Goal: Transaction & Acquisition: Purchase product/service

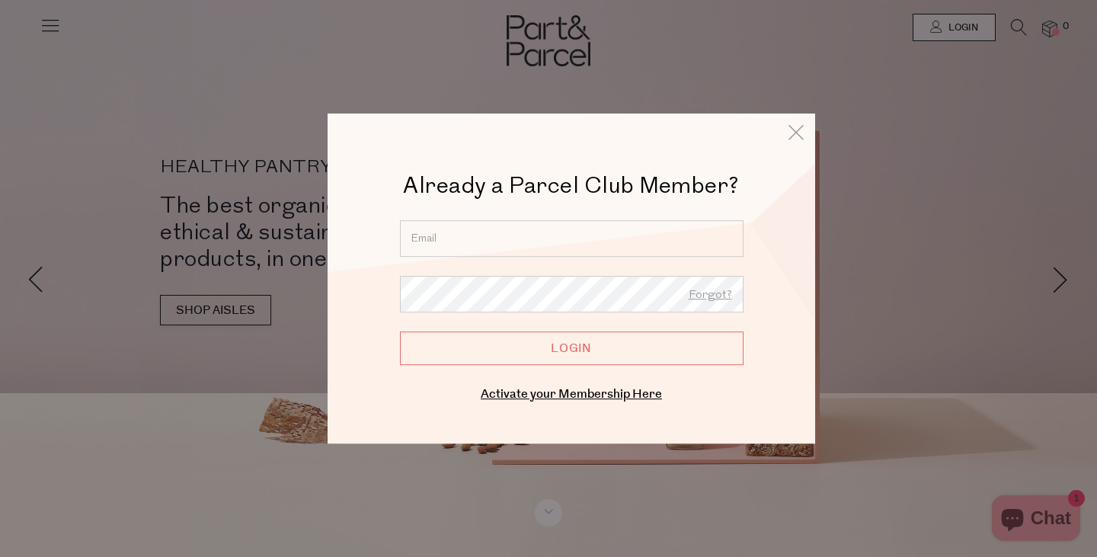
click at [440, 244] on input "email" at bounding box center [572, 238] width 344 height 37
type input "ainsley.tully@bigpond.com"
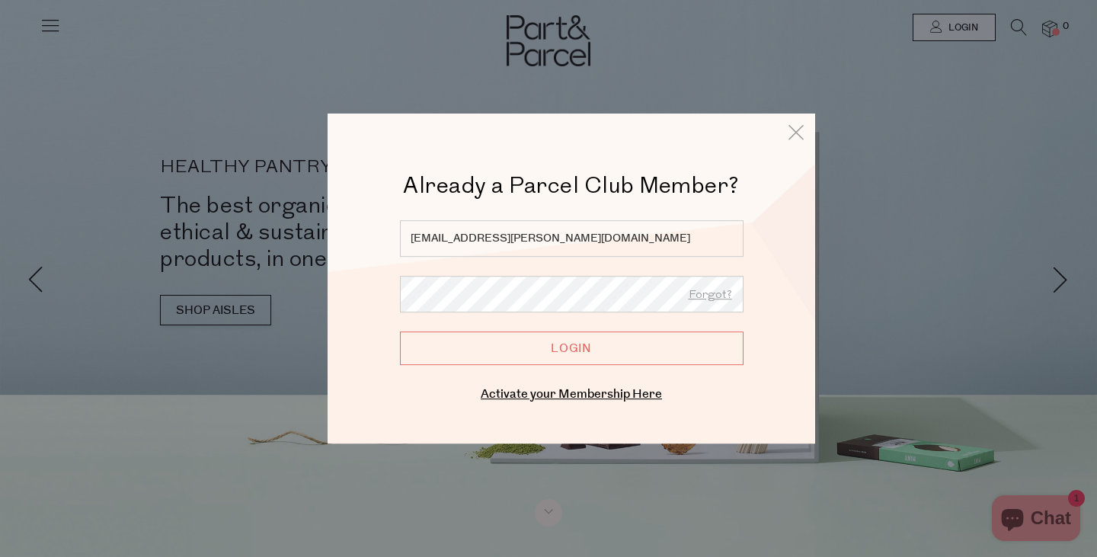
click at [481, 360] on input "Login" at bounding box center [572, 348] width 344 height 34
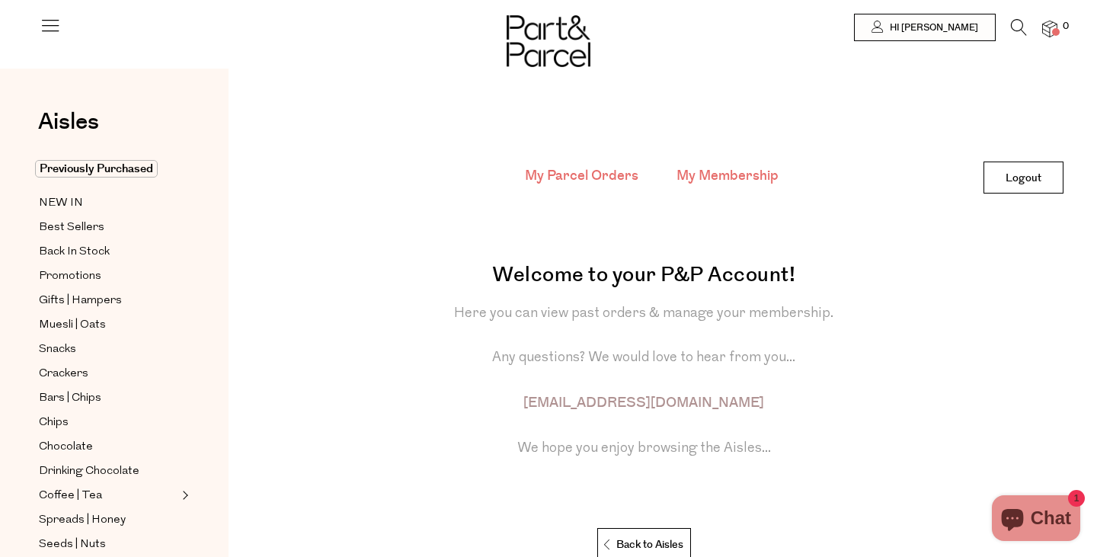
click at [691, 182] on link "My Membership" at bounding box center [727, 176] width 102 height 20
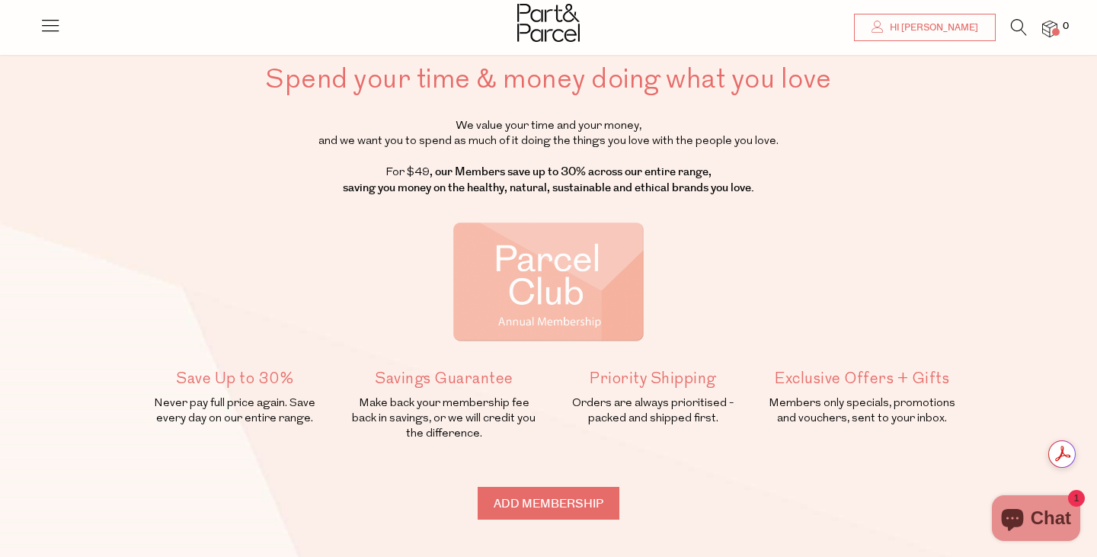
click at [577, 503] on input "Add membership" at bounding box center [549, 503] width 142 height 33
type input "ADDED"
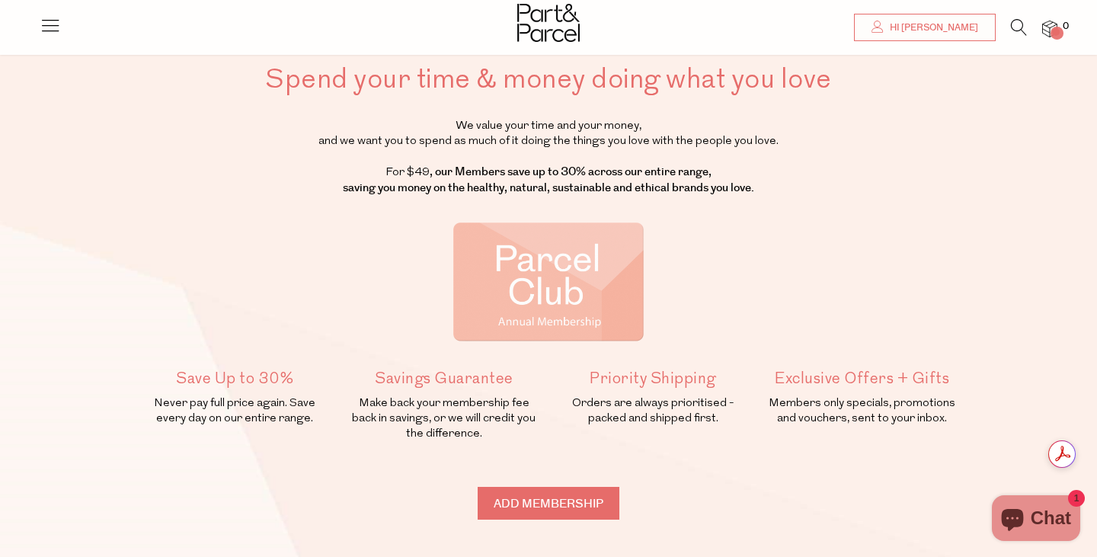
type input "ADDED"
click at [49, 21] on icon at bounding box center [50, 24] width 21 height 21
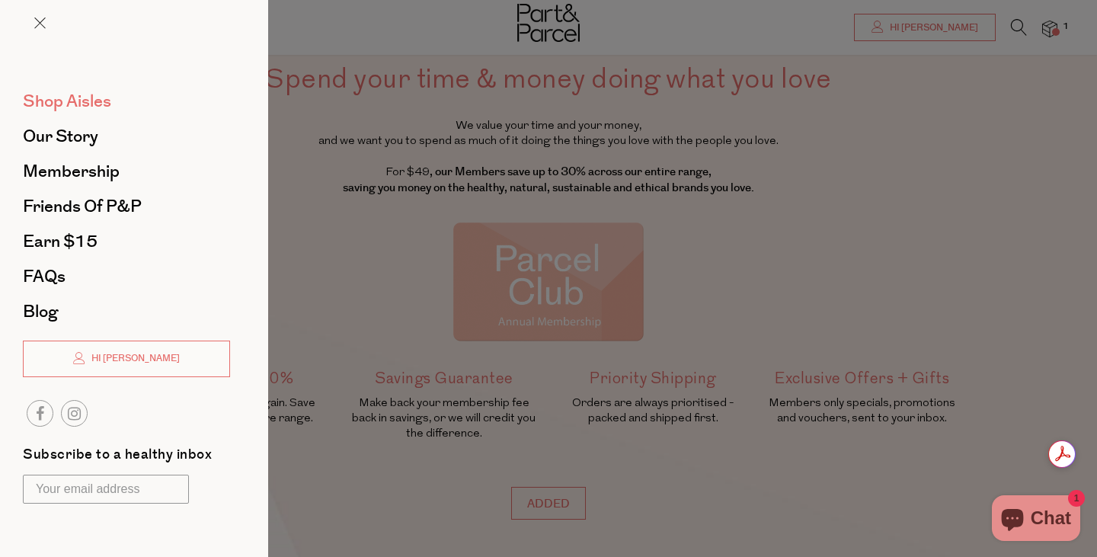
click at [69, 100] on span "Shop Aisles" at bounding box center [67, 101] width 88 height 24
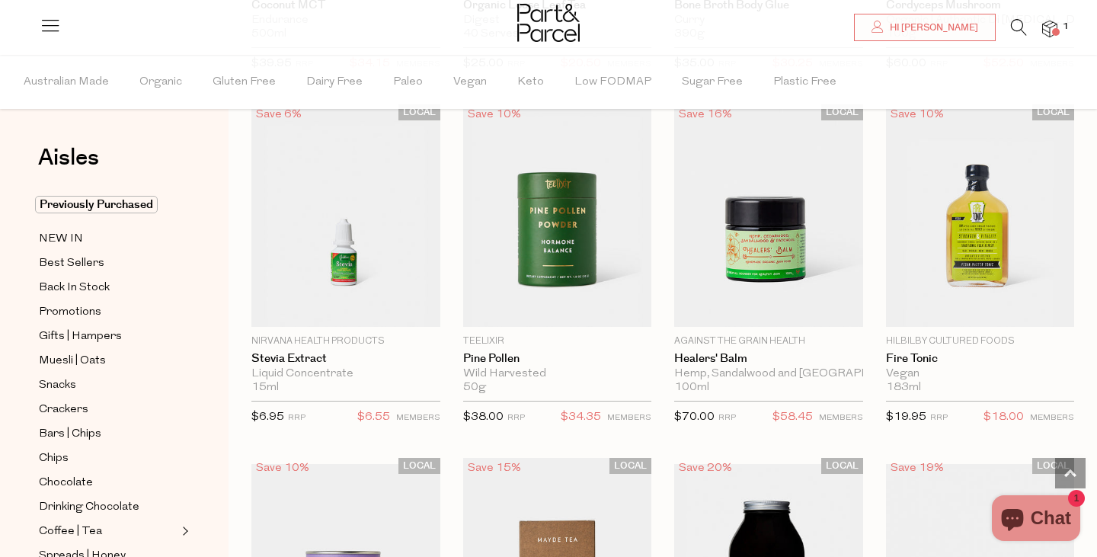
scroll to position [3290, 0]
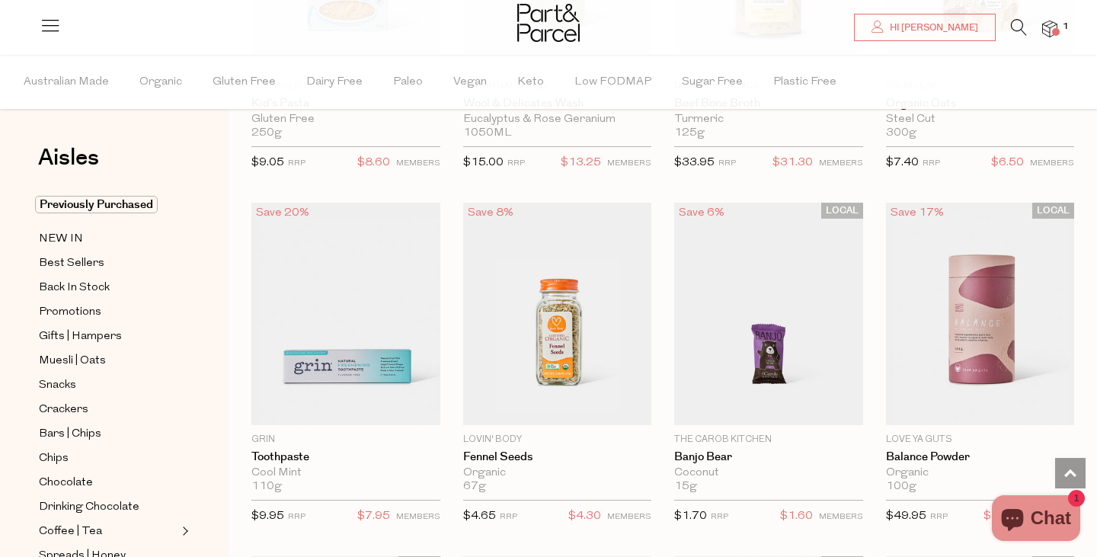
scroll to position [8196, 0]
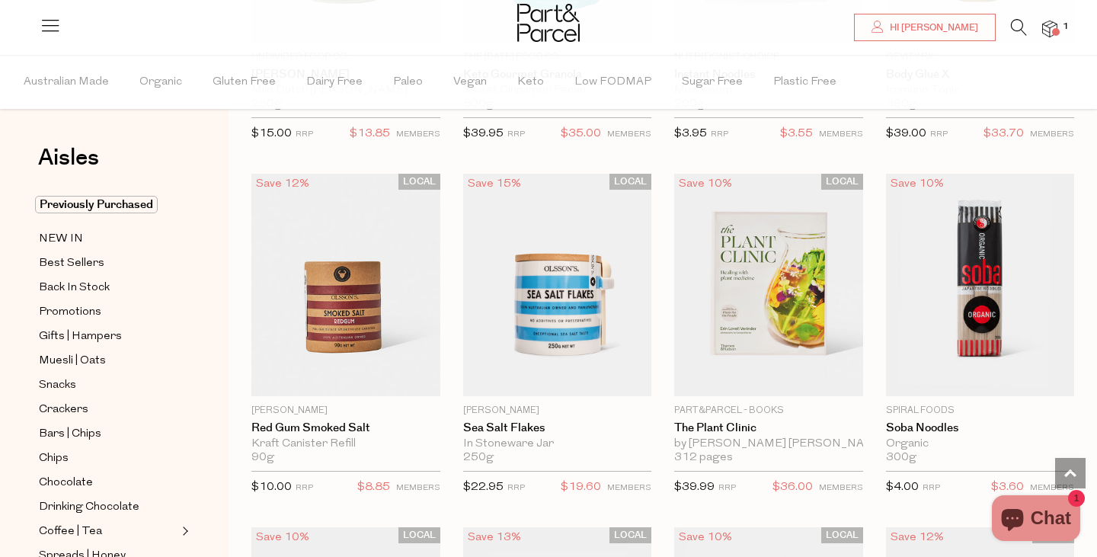
scroll to position [11730, 0]
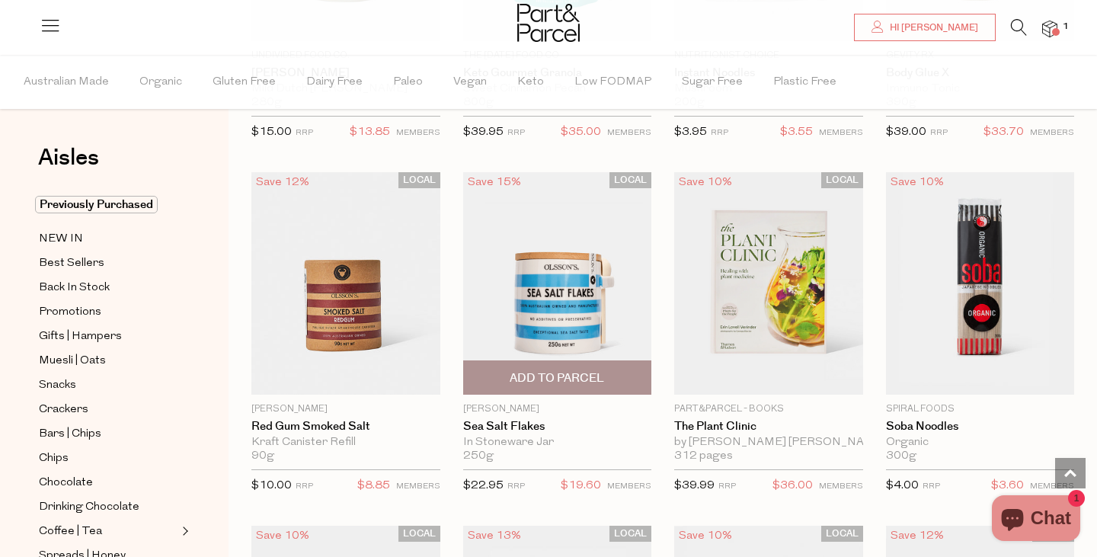
click at [537, 370] on span "Add To Parcel" at bounding box center [557, 378] width 94 height 16
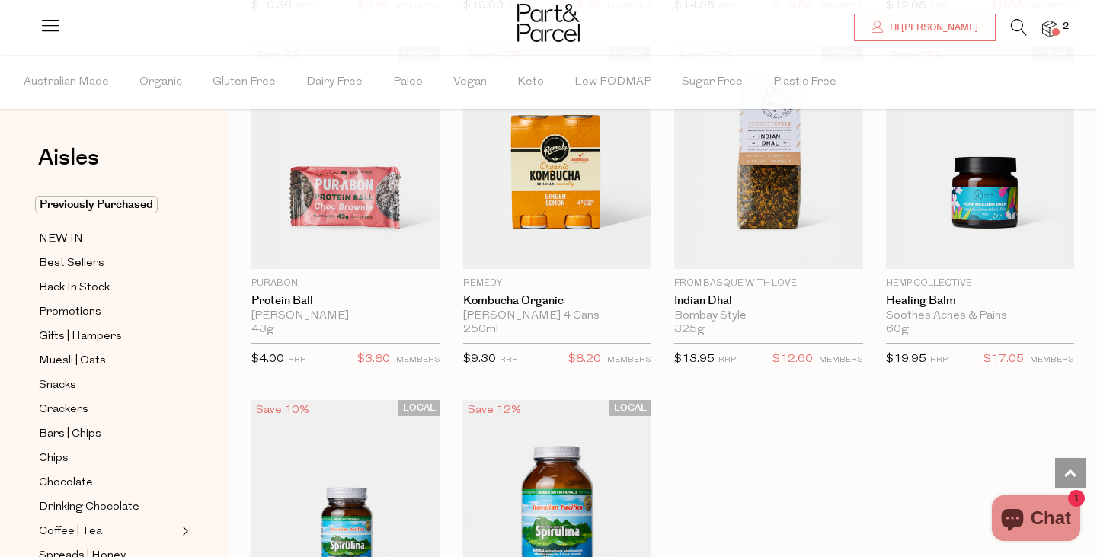
scroll to position [12918, 0]
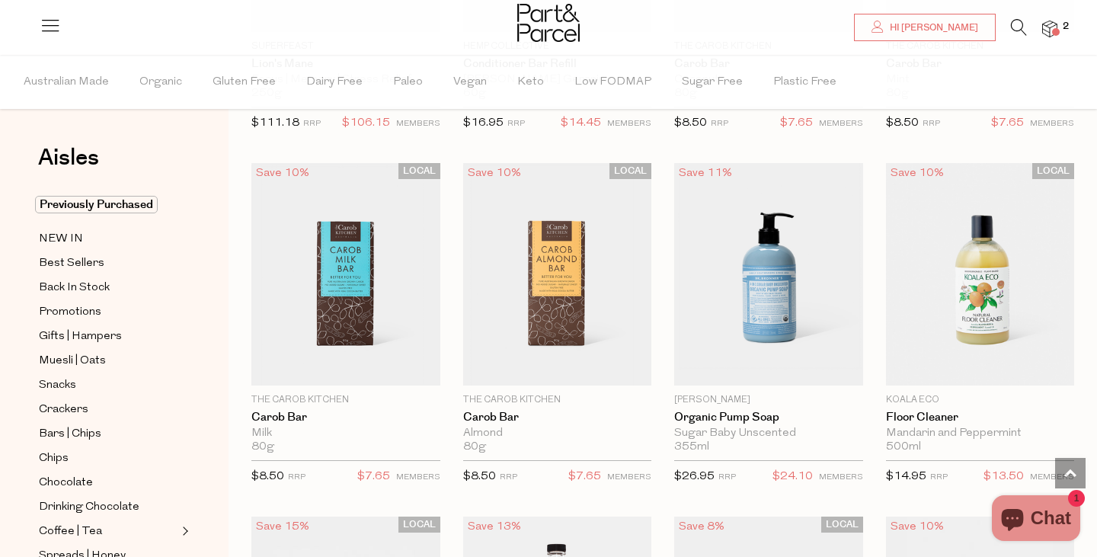
scroll to position [15995, 0]
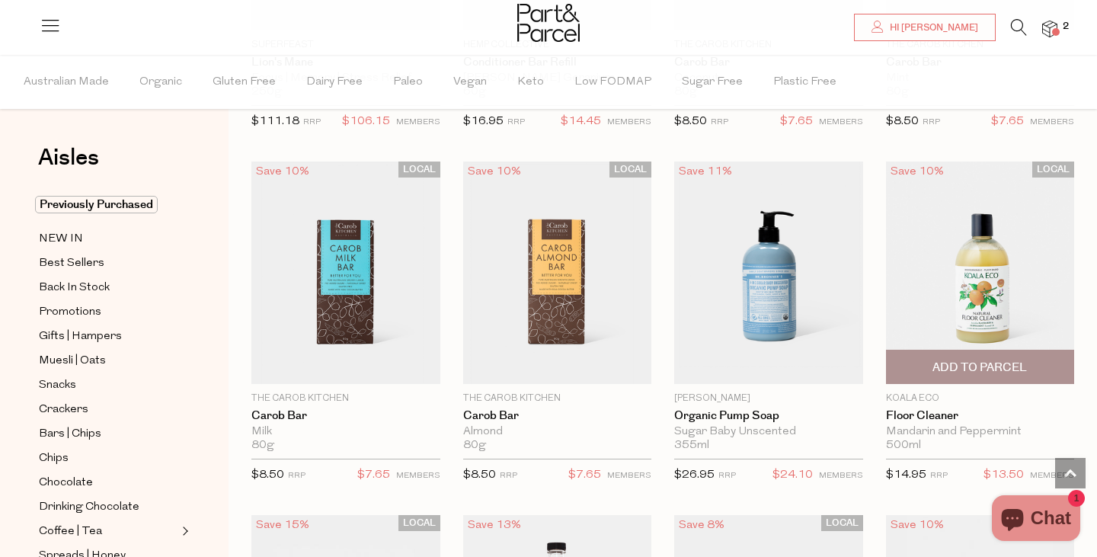
click at [997, 360] on span "Add To Parcel" at bounding box center [979, 368] width 94 height 16
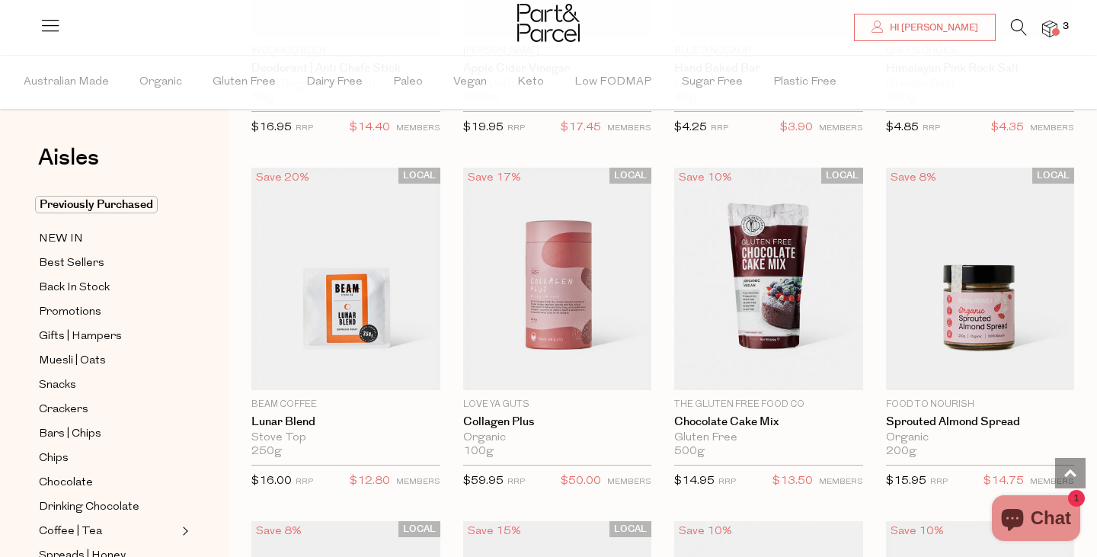
scroll to position [16726, 0]
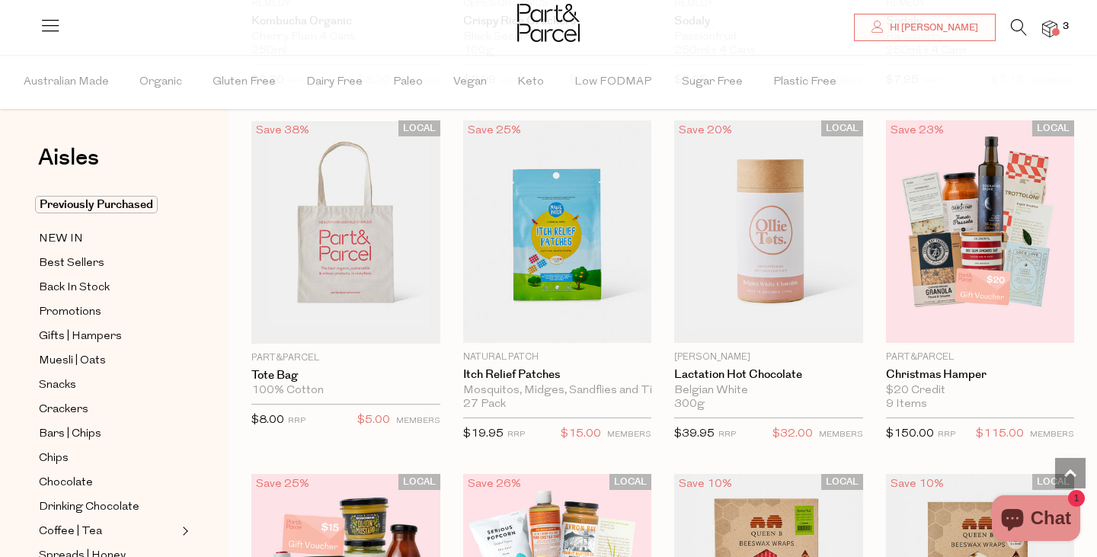
scroll to position [18158, 0]
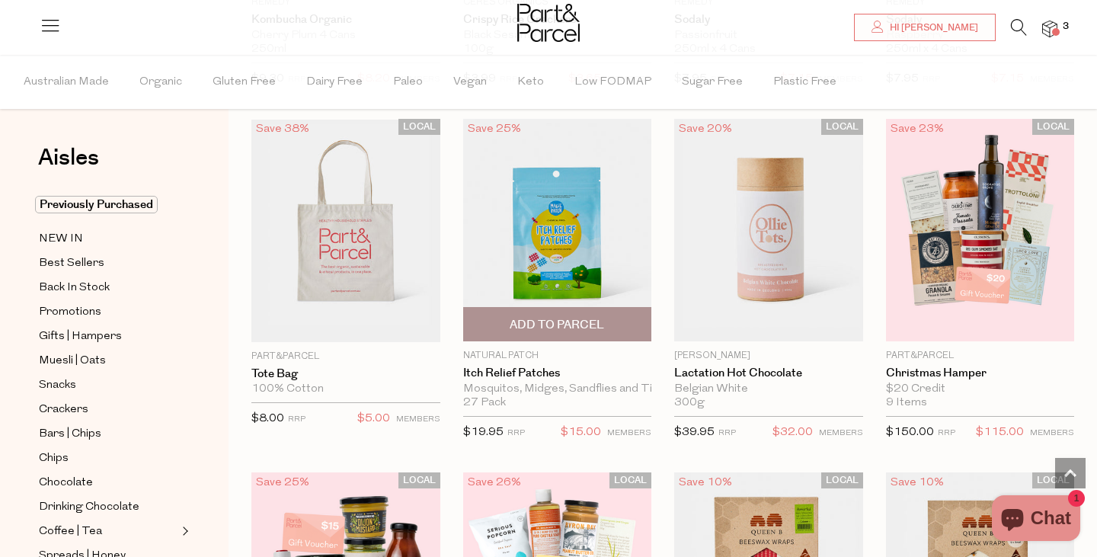
click at [541, 317] on span "Add To Parcel" at bounding box center [557, 325] width 94 height 16
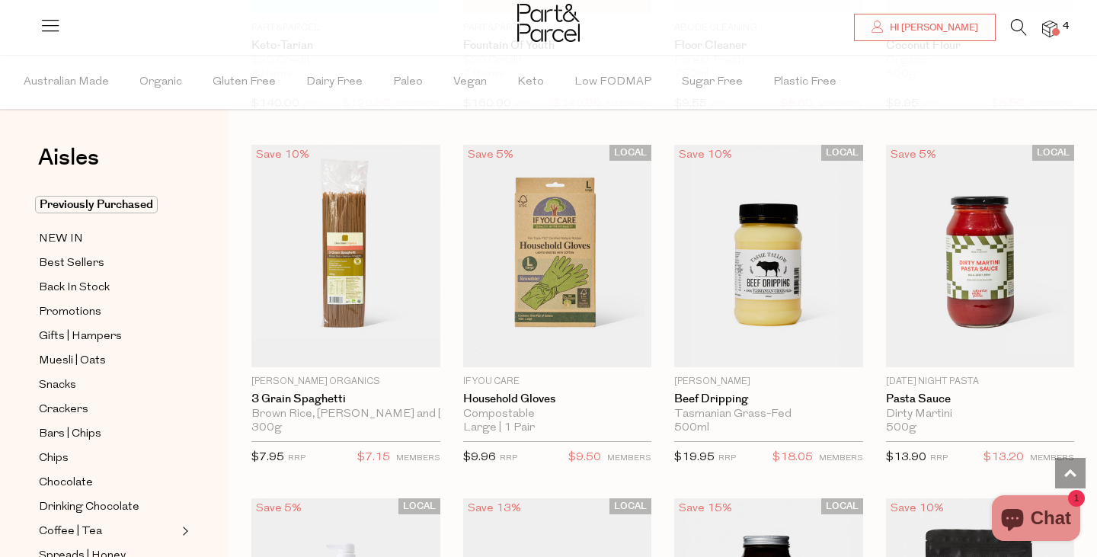
scroll to position [19194, 0]
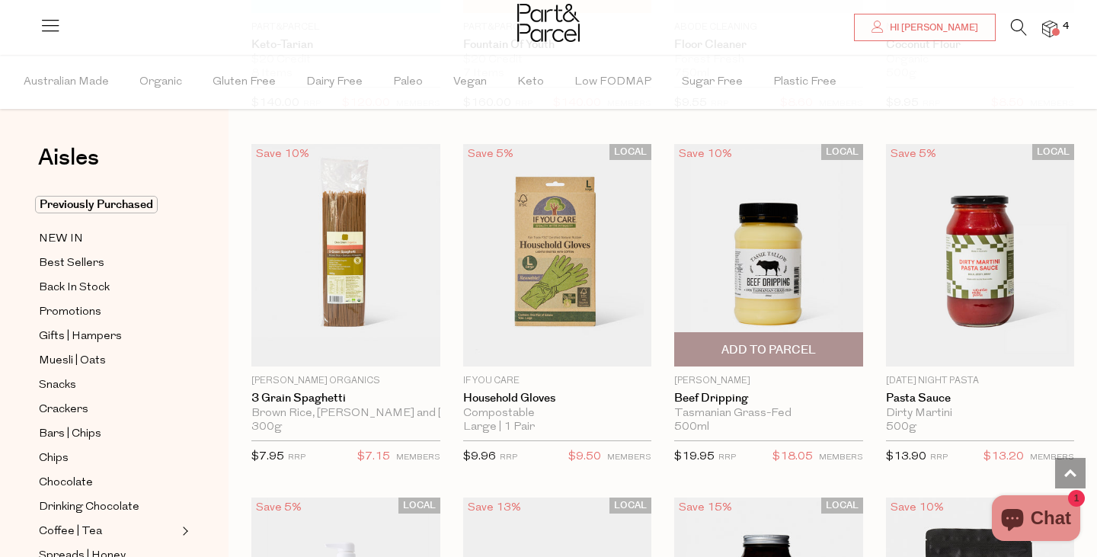
click at [778, 342] on span "Add To Parcel" at bounding box center [768, 350] width 94 height 16
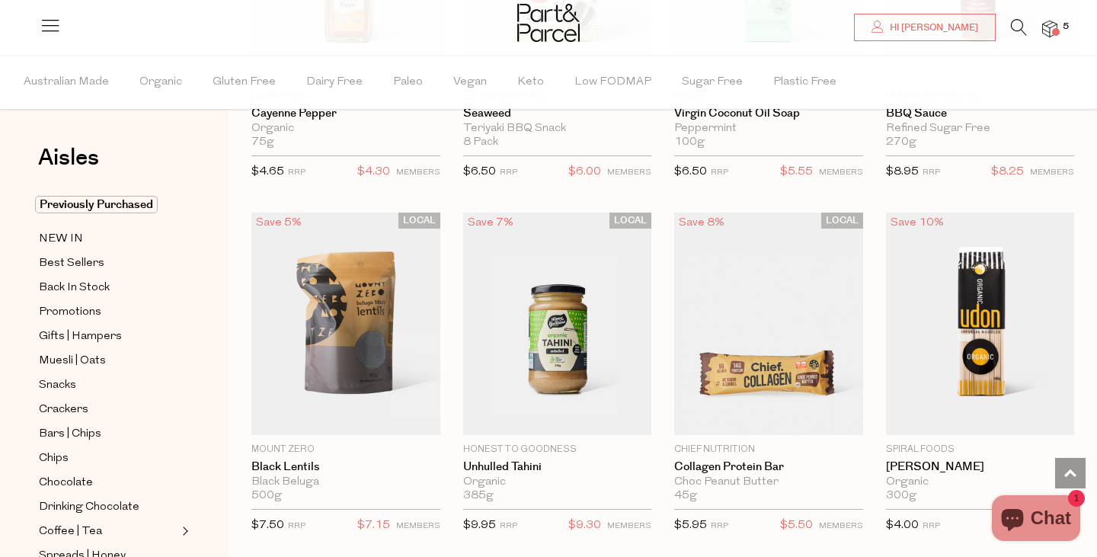
scroll to position [21601, 0]
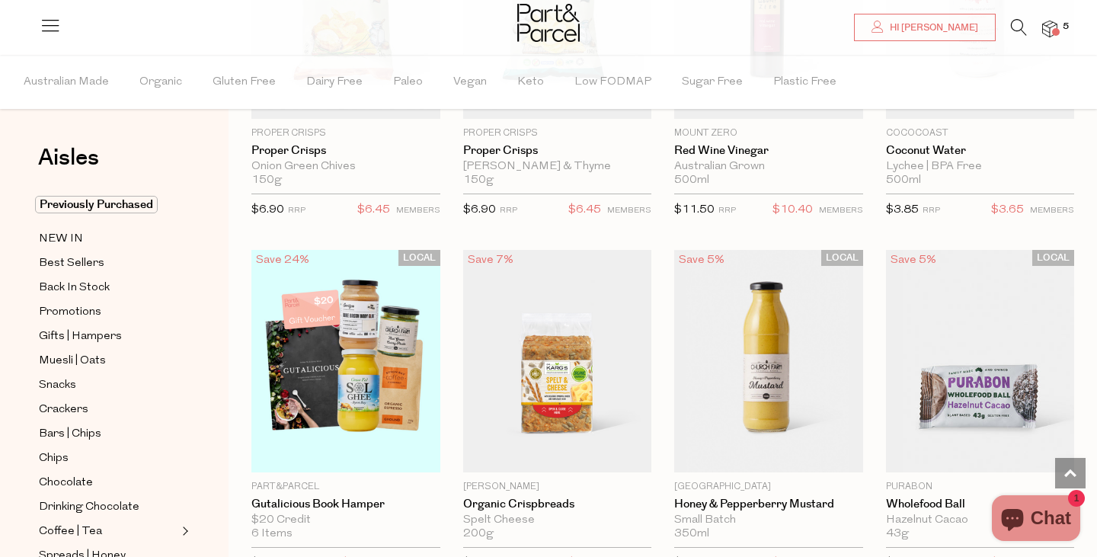
scroll to position [25806, 0]
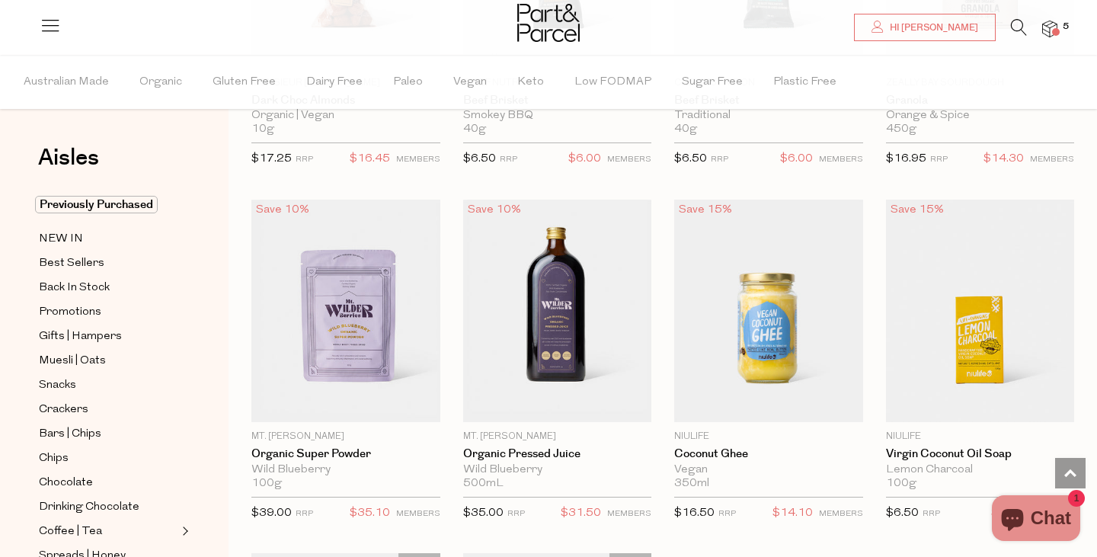
scroll to position [30498, 0]
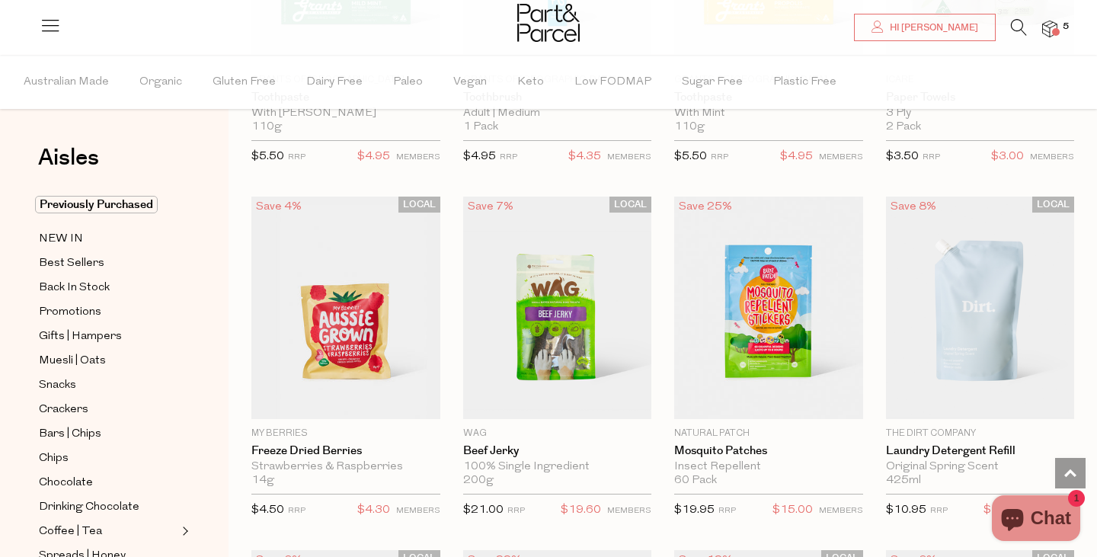
scroll to position [34763, 0]
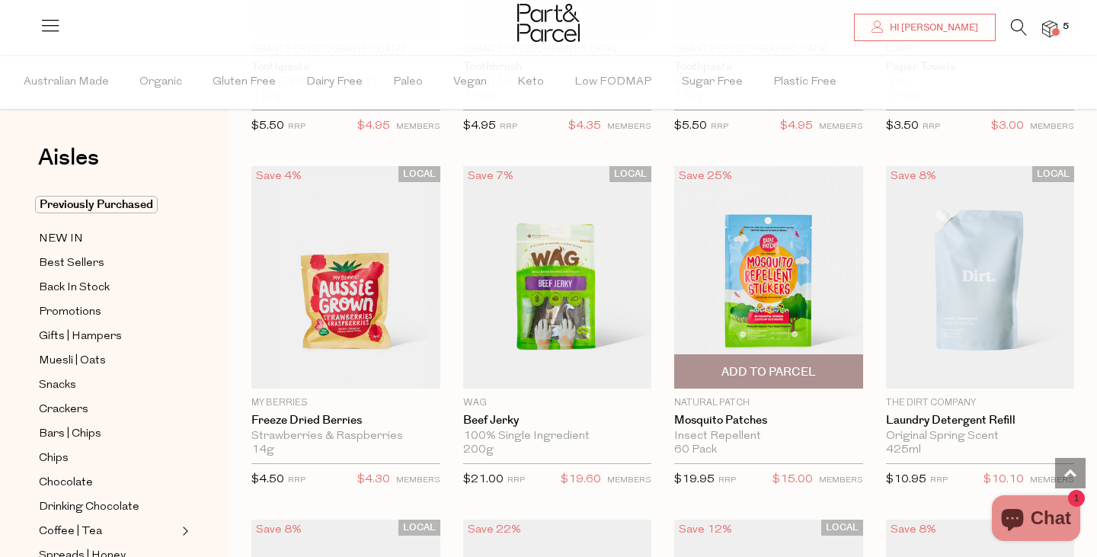
click at [785, 364] on span "Add To Parcel" at bounding box center [768, 372] width 94 height 16
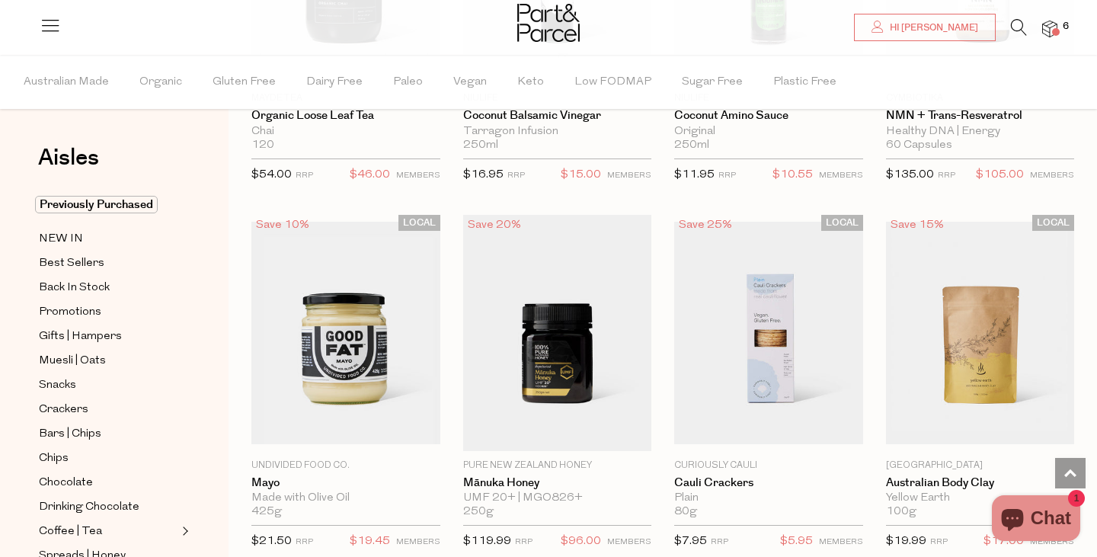
scroll to position [39363, 0]
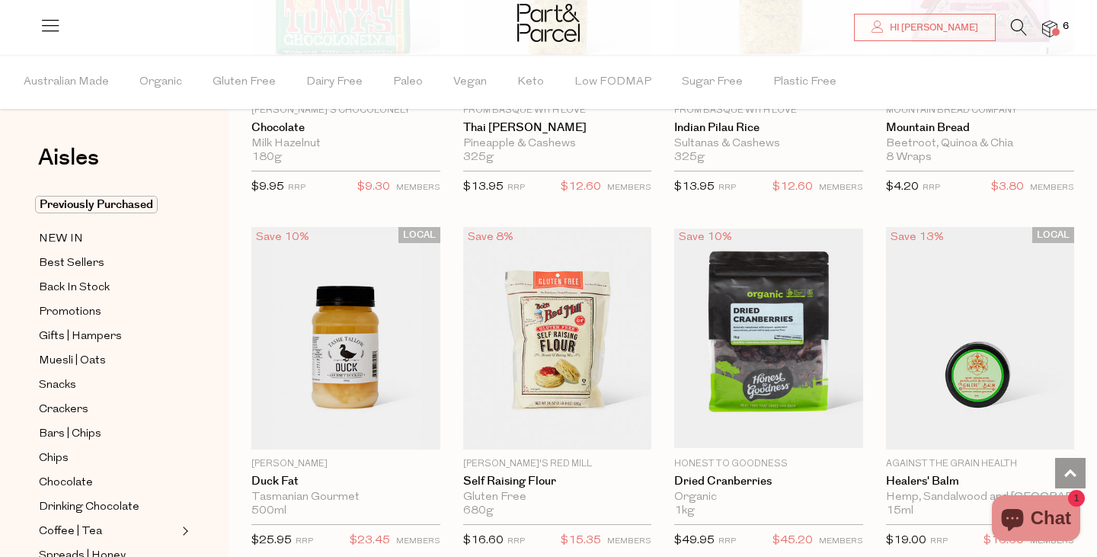
scroll to position [40430, 0]
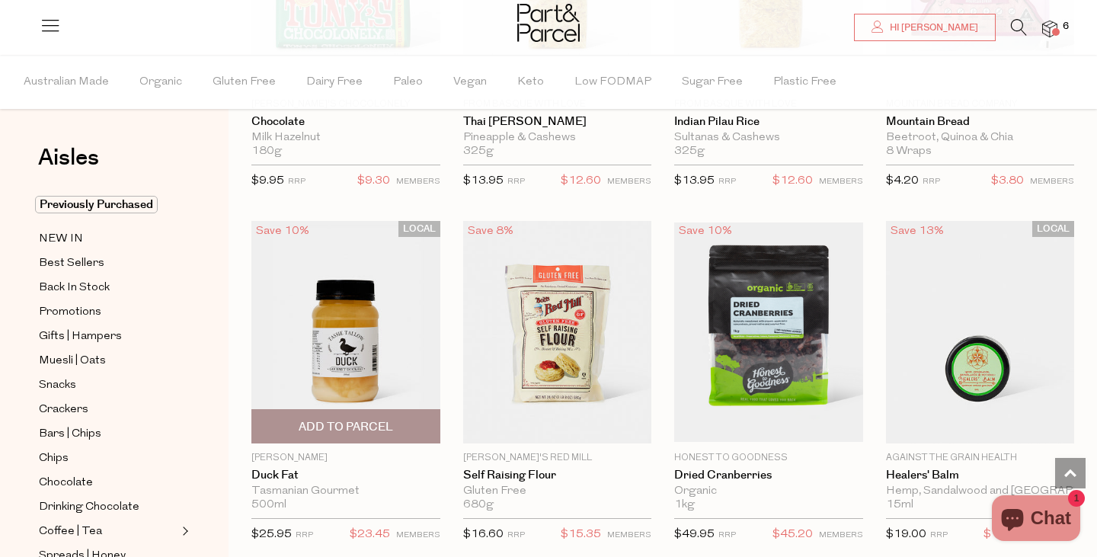
click at [326, 419] on span "Add To Parcel" at bounding box center [346, 427] width 94 height 16
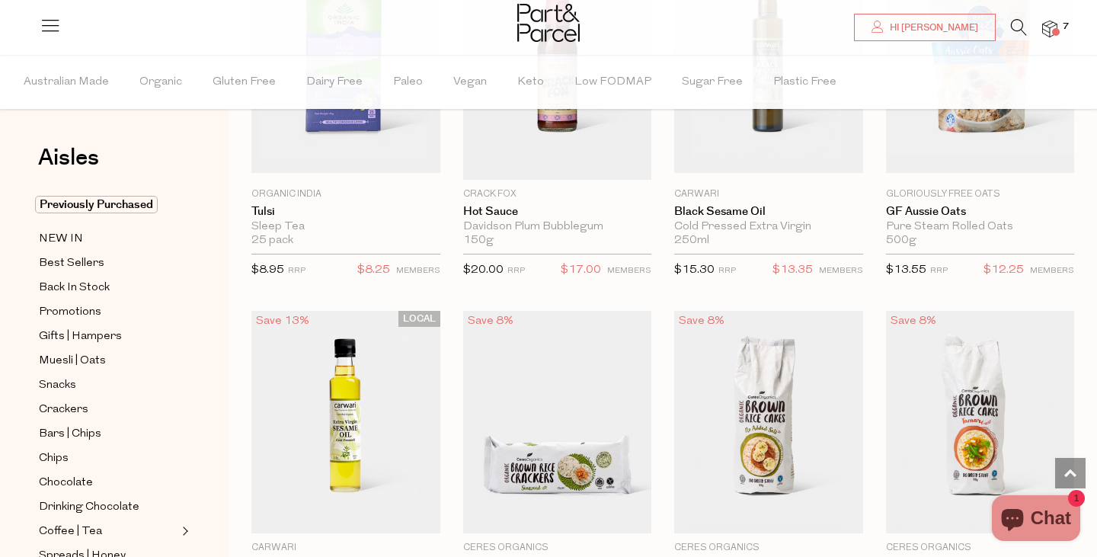
scroll to position [44025, 0]
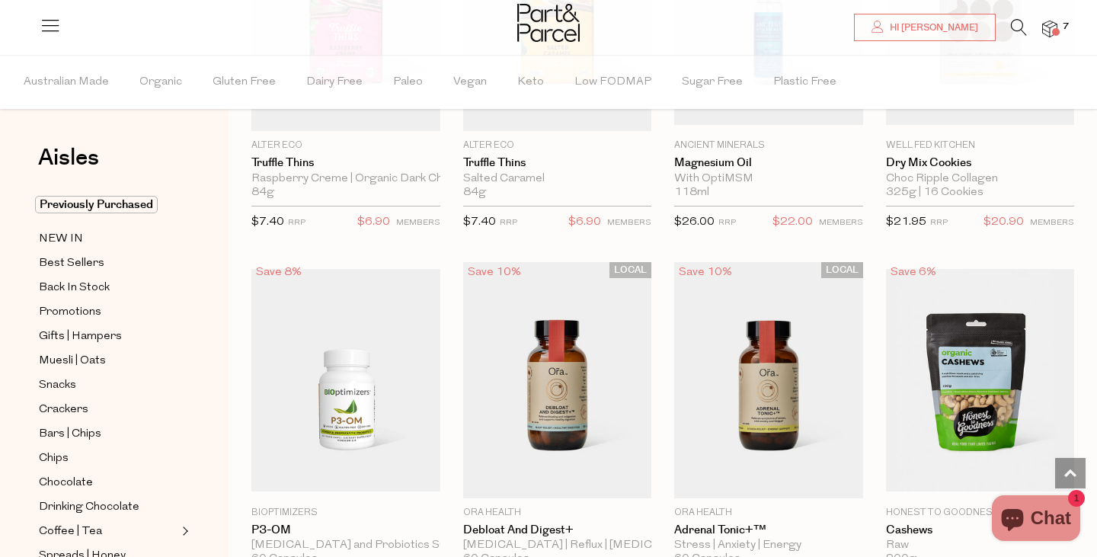
scroll to position [47955, 0]
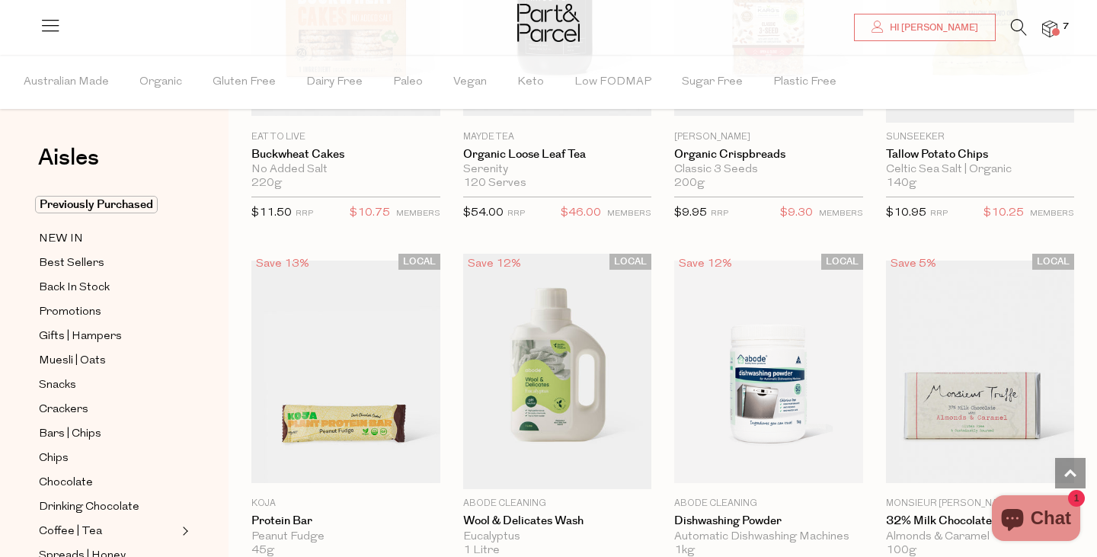
scroll to position [50850, 0]
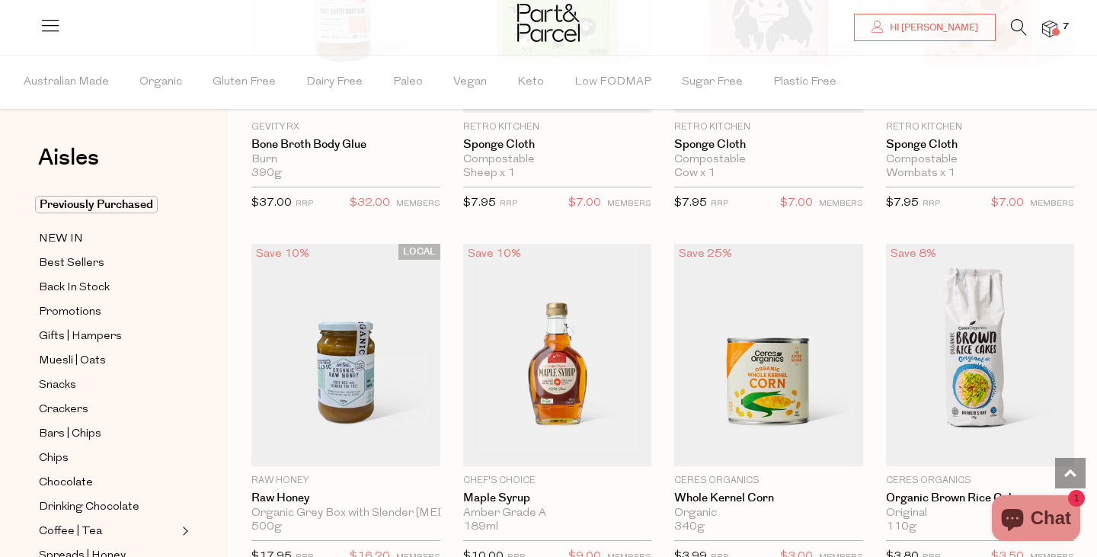
scroll to position [56943, 0]
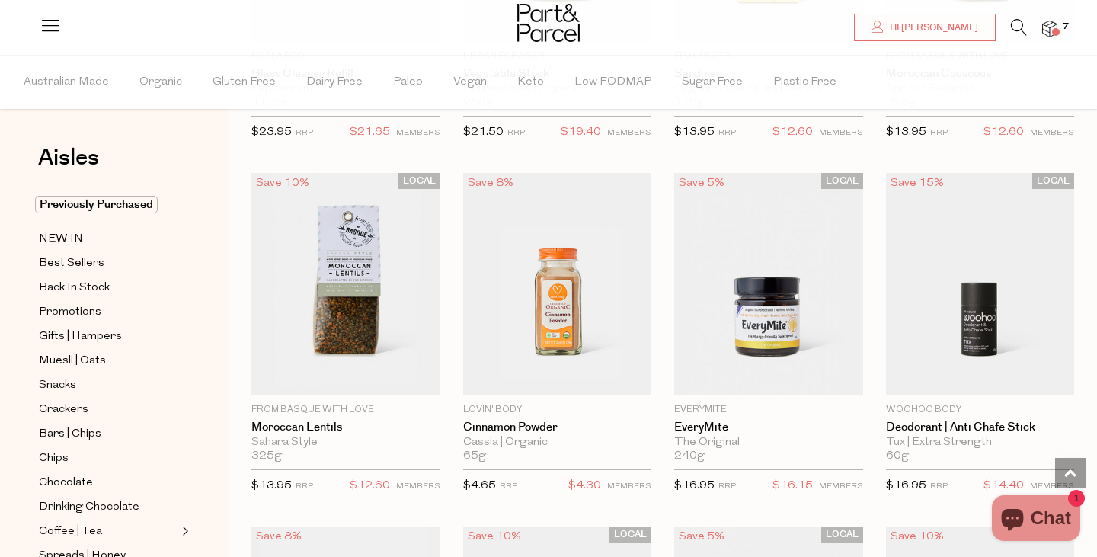
scroll to position [61635, 0]
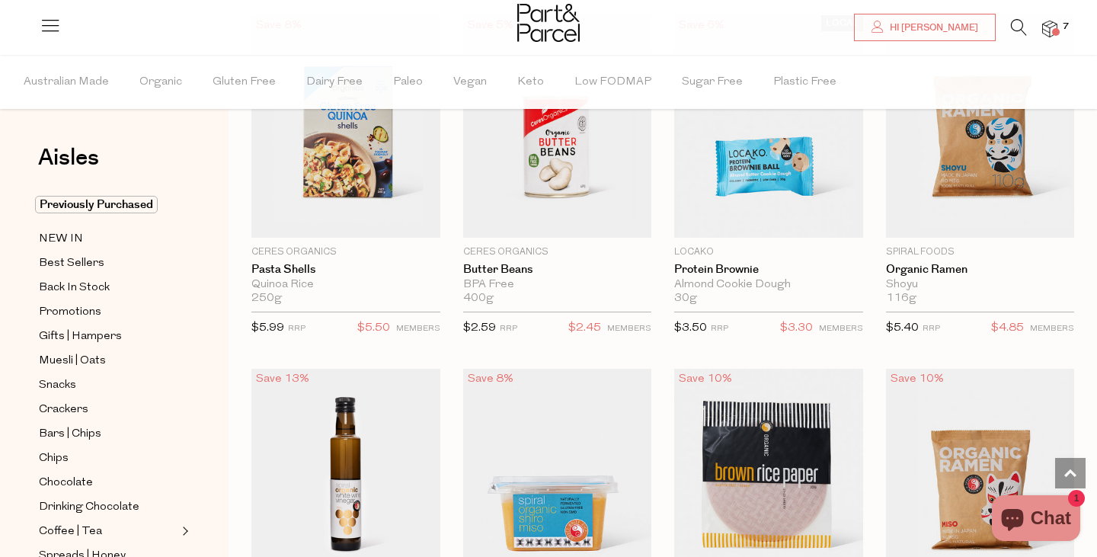
scroll to position [66174, 0]
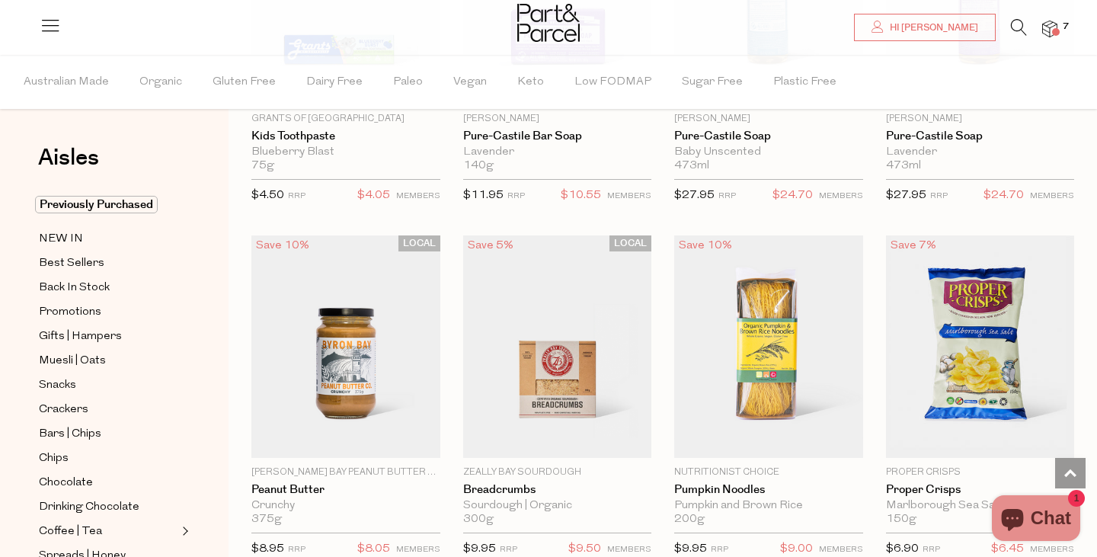
scroll to position [67637, 0]
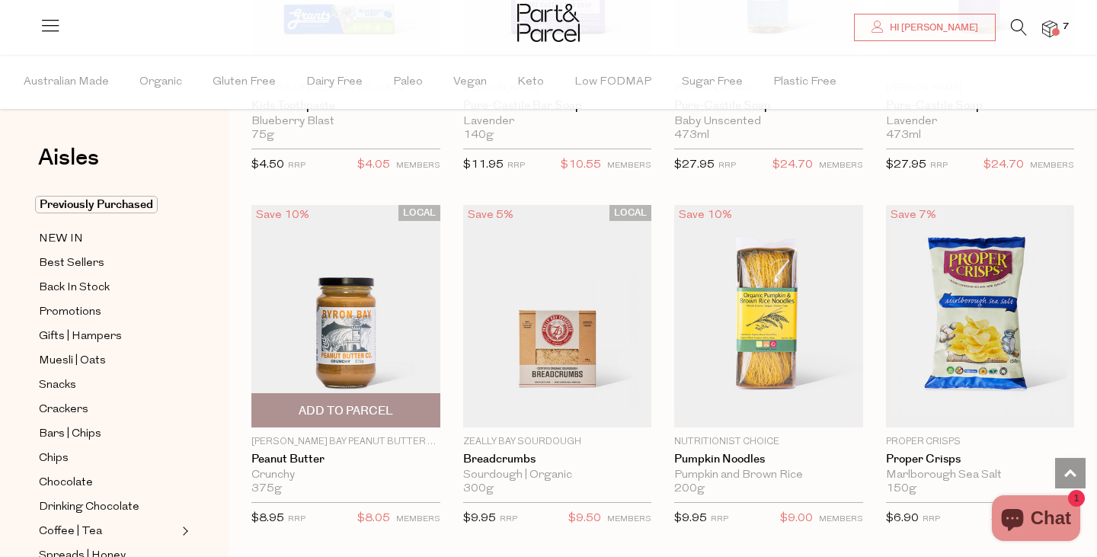
click at [331, 403] on span "Add To Parcel" at bounding box center [346, 411] width 94 height 16
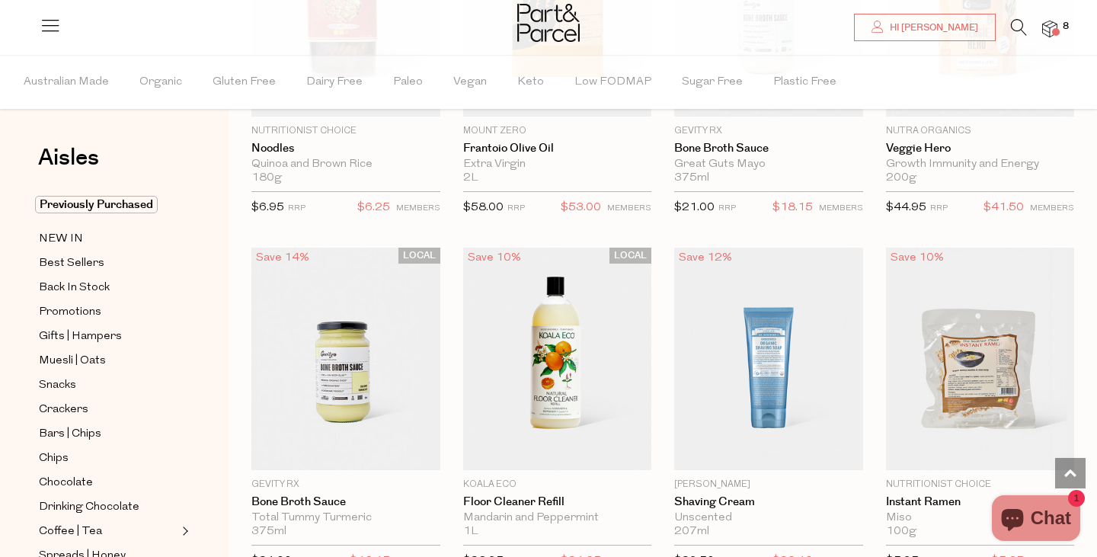
scroll to position [69038, 0]
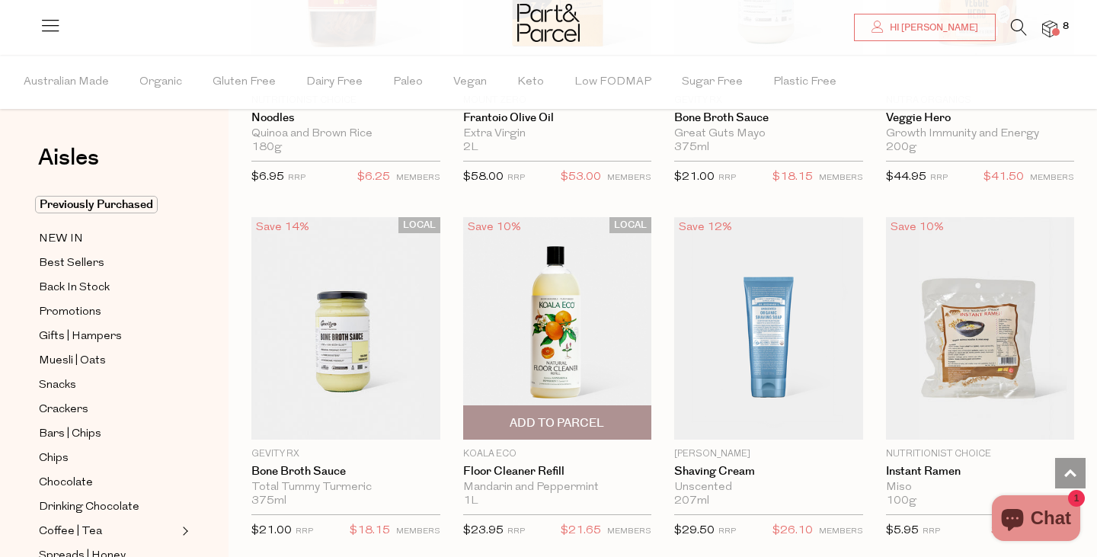
click at [559, 415] on span "Add To Parcel" at bounding box center [557, 423] width 94 height 16
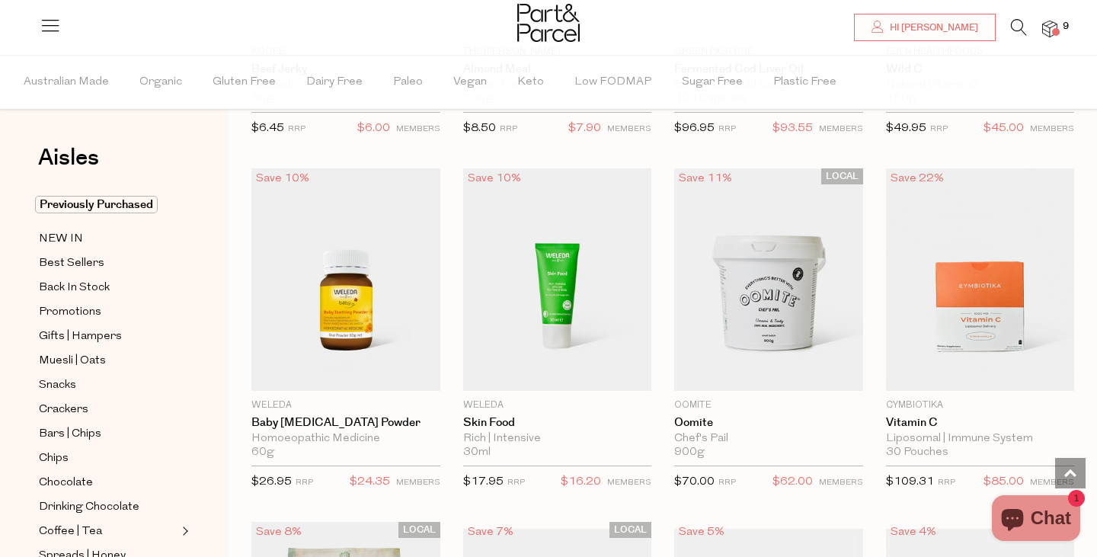
scroll to position [70531, 0]
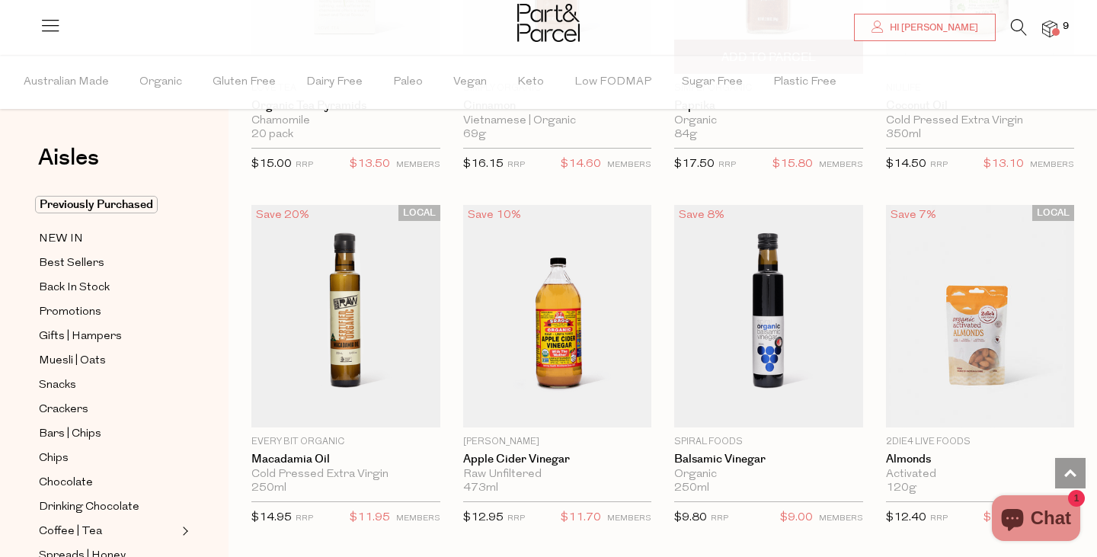
scroll to position [74766, 0]
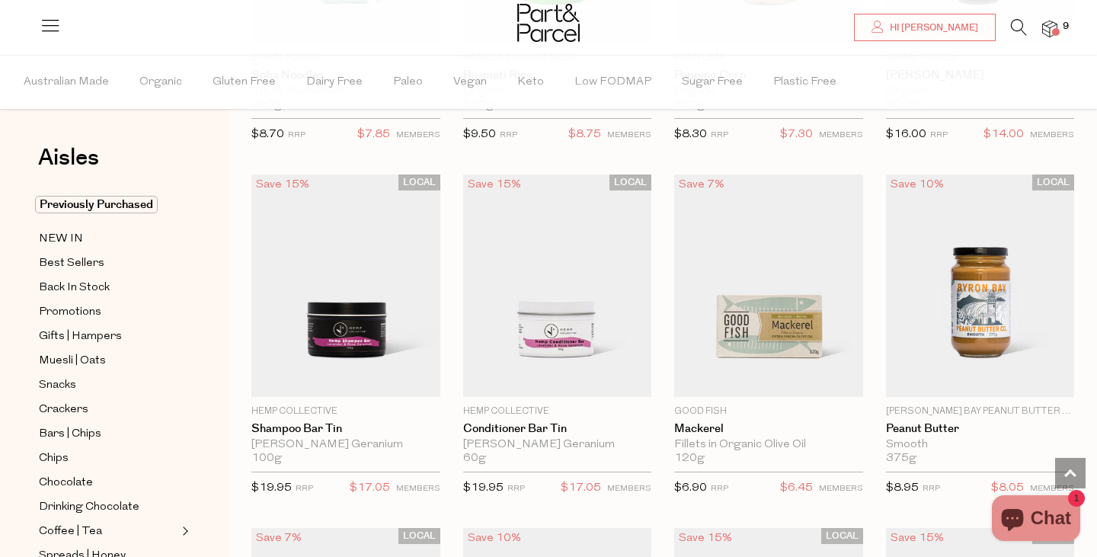
scroll to position [78270, 0]
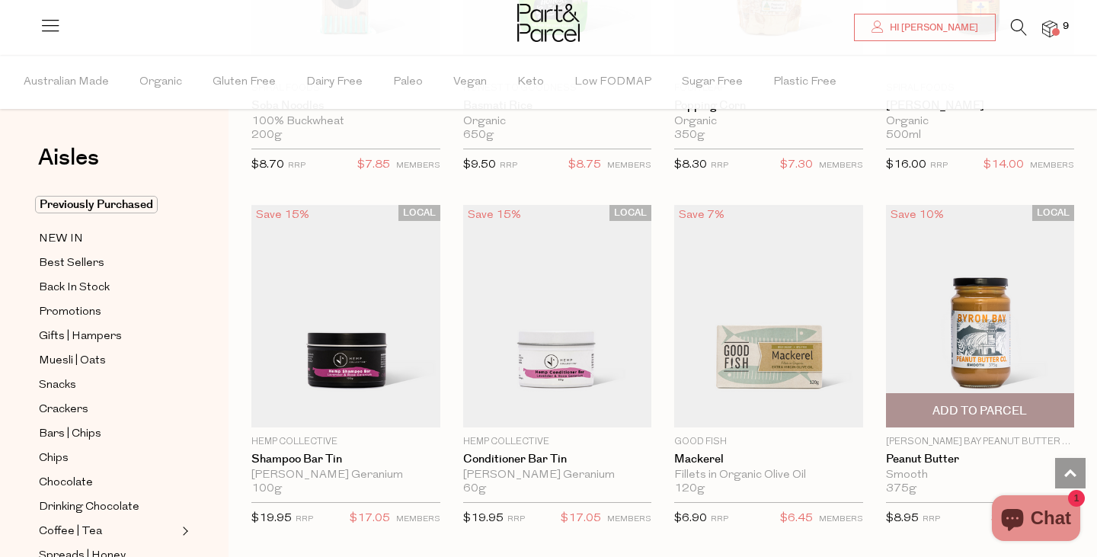
click at [960, 403] on span "Add To Parcel" at bounding box center [979, 411] width 94 height 16
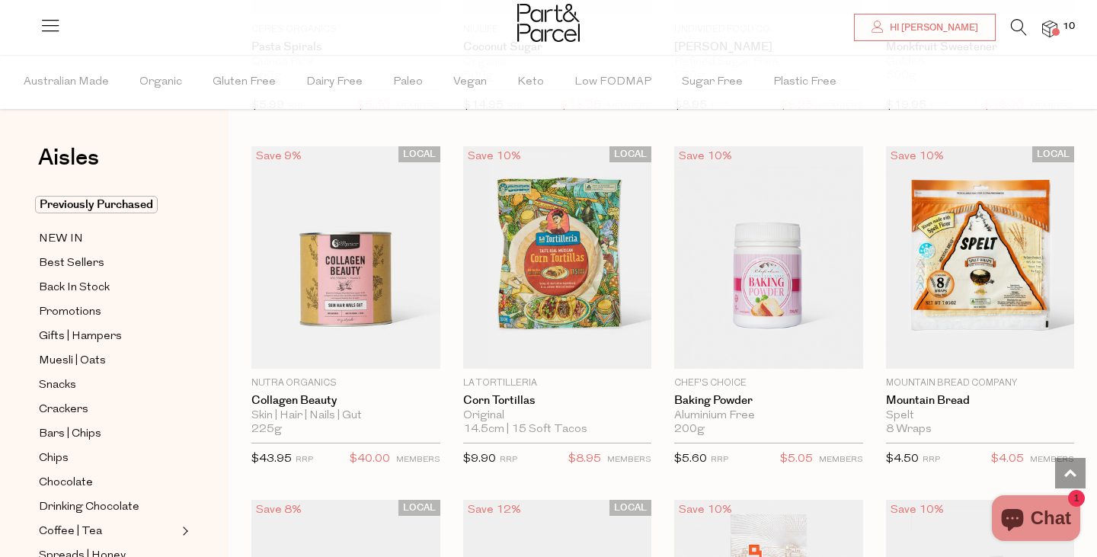
scroll to position [80006, 0]
